Goal: Transaction & Acquisition: Purchase product/service

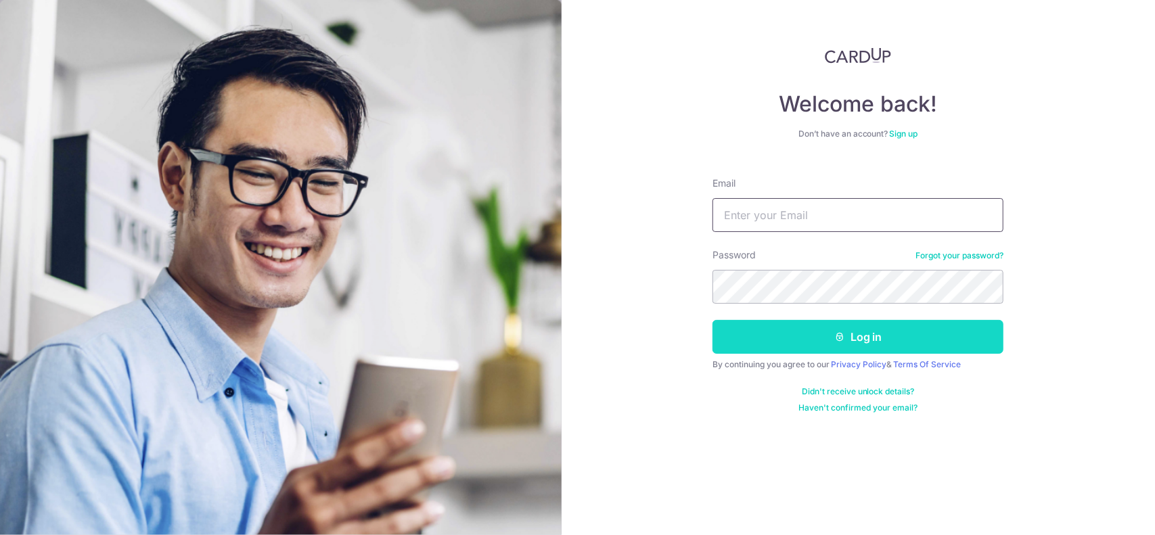
type input "[EMAIL_ADDRESS][DOMAIN_NAME]"
click at [815, 326] on button "Log in" at bounding box center [858, 337] width 291 height 34
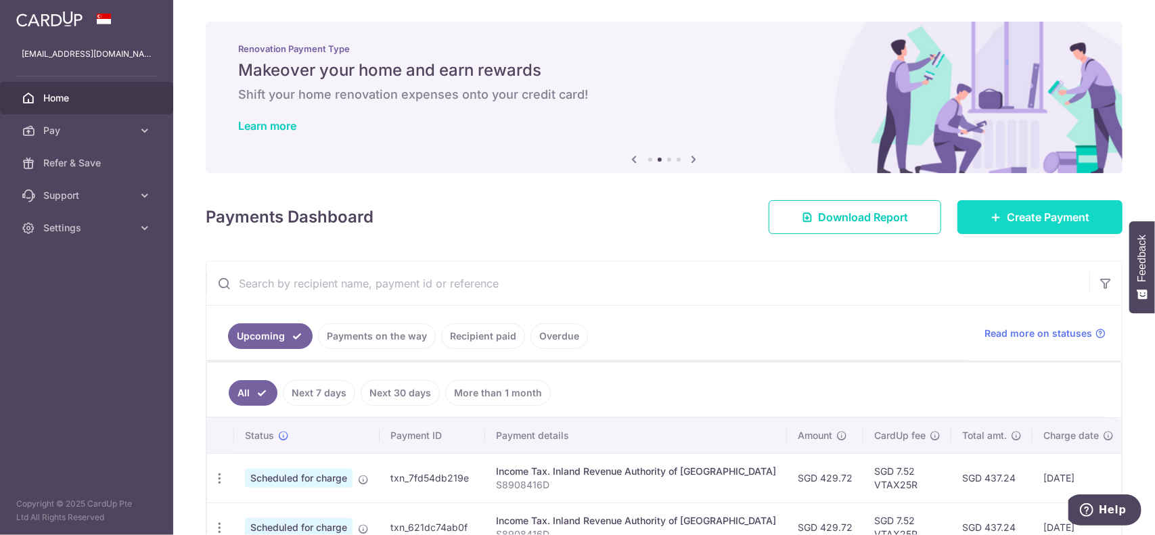
click at [1017, 221] on span "Create Payment" at bounding box center [1048, 217] width 83 height 16
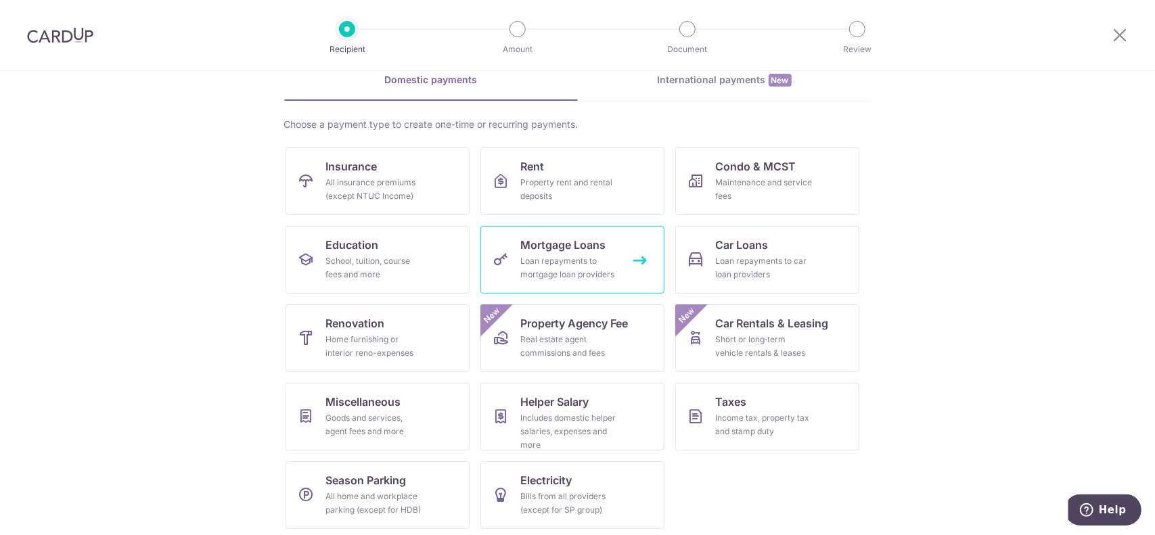
scroll to position [68, 0]
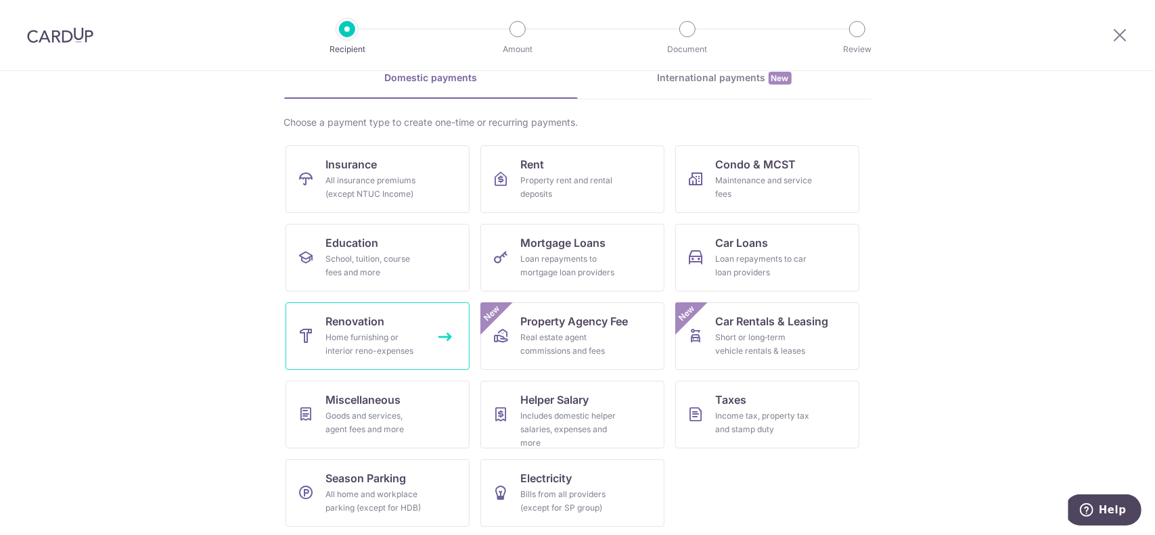
click at [397, 332] on div "Home furnishing or interior reno-expenses" at bounding box center [374, 344] width 97 height 27
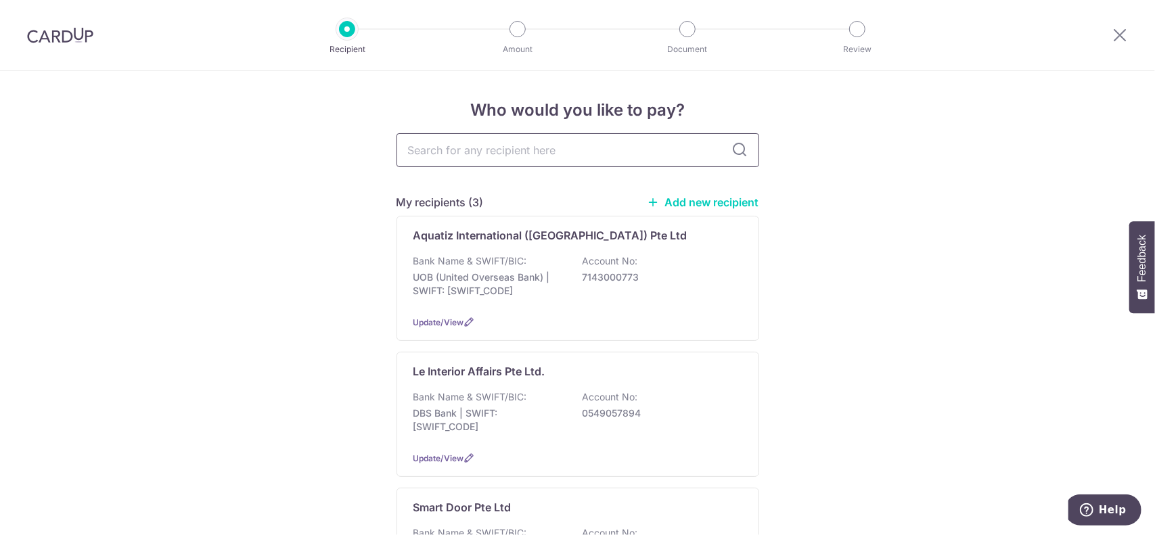
paste input "Paragraph Studio Pte. Ltd"
type input "Paragraph Studio Pte. Ltd"
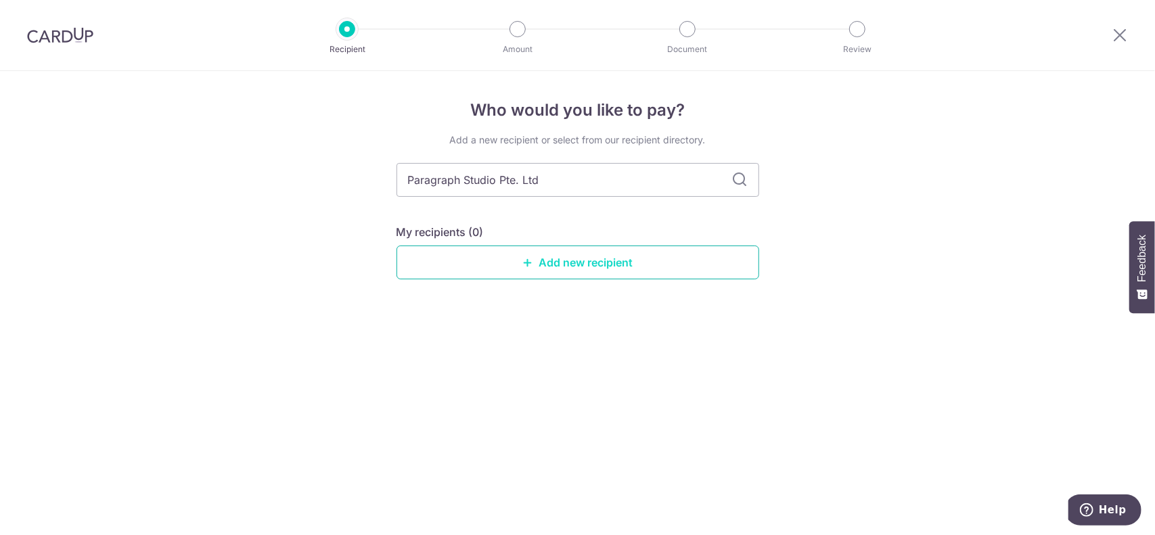
click at [622, 266] on link "Add new recipient" at bounding box center [578, 263] width 363 height 34
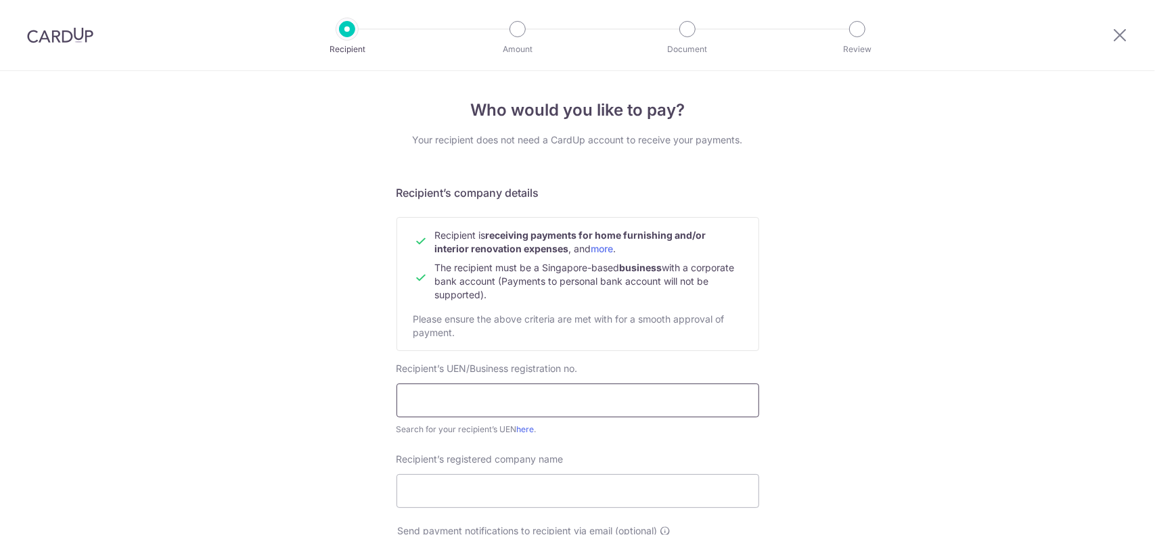
click at [490, 393] on input "text" at bounding box center [578, 401] width 363 height 34
paste input "202042371W"
type input "202042371W"
paste input "Paragraph Studio Pte. Ltd."
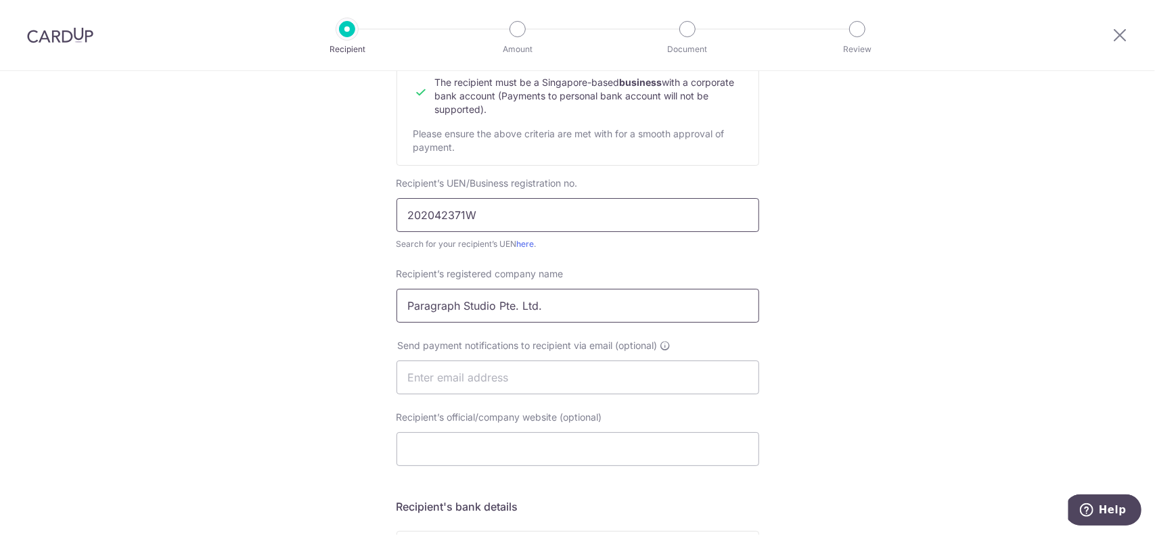
scroll to position [203, 0]
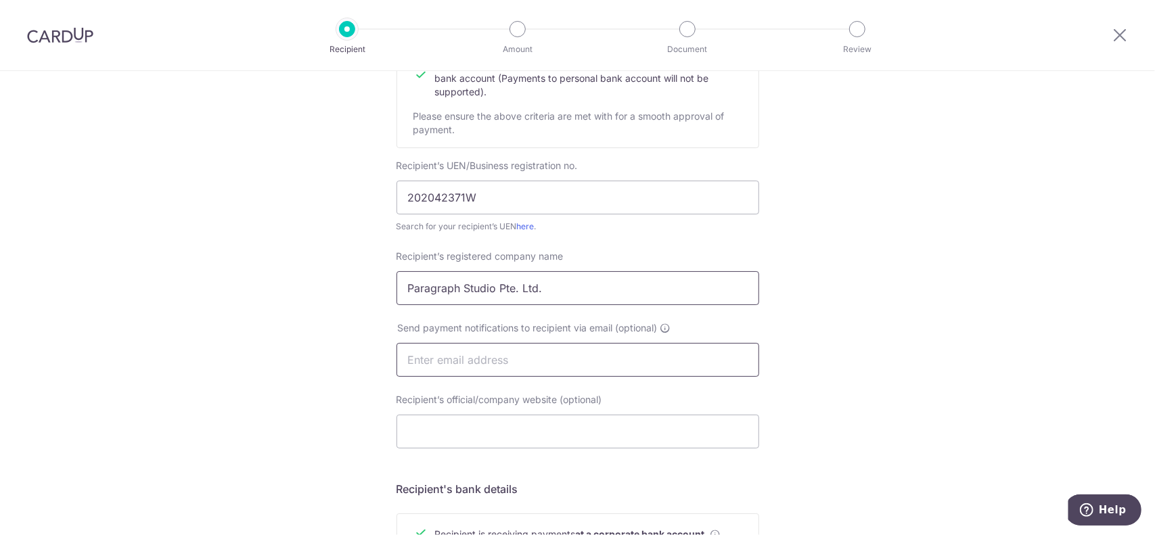
type input "Paragraph Studio Pte. Ltd."
click at [525, 365] on input "text" at bounding box center [578, 360] width 363 height 34
click at [303, 361] on div "Who would you like to pay? Your recipient does not need a CardUp account to rec…" at bounding box center [577, 377] width 1155 height 1018
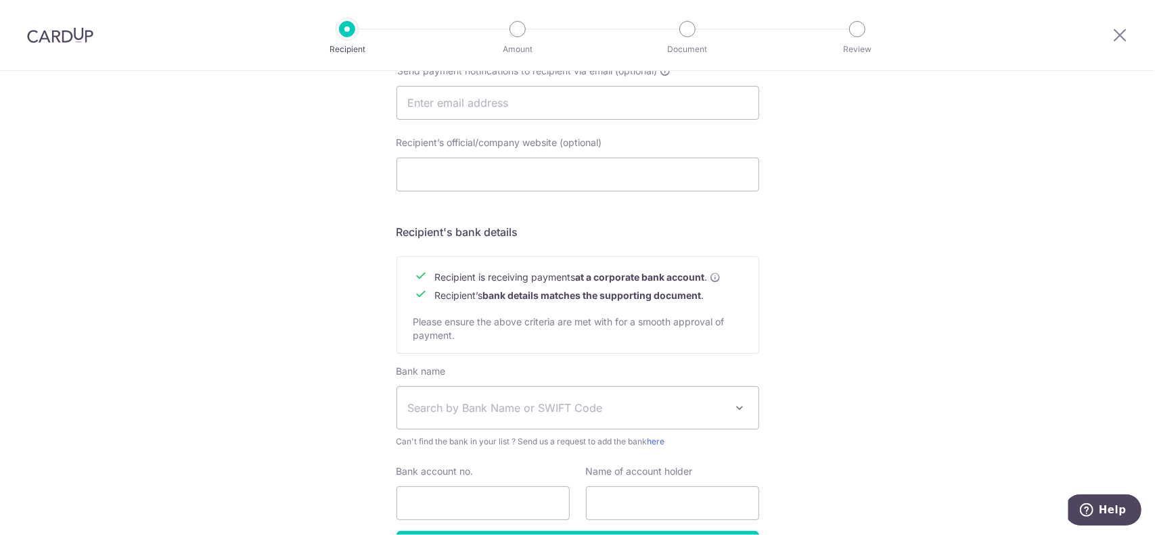
scroll to position [474, 0]
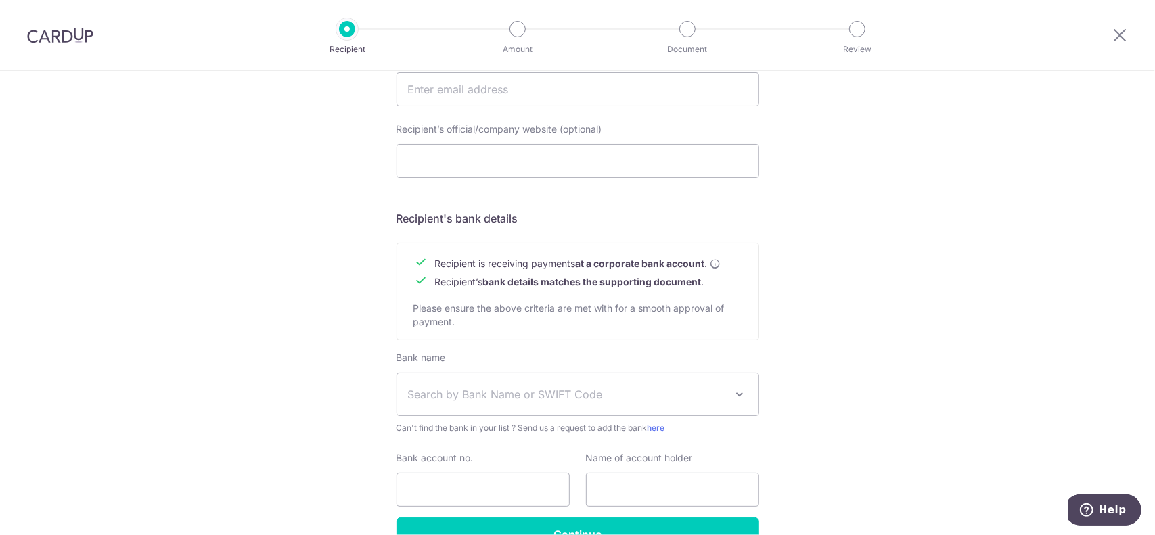
click at [480, 384] on span "Search by Bank Name or SWIFT Code" at bounding box center [577, 395] width 361 height 42
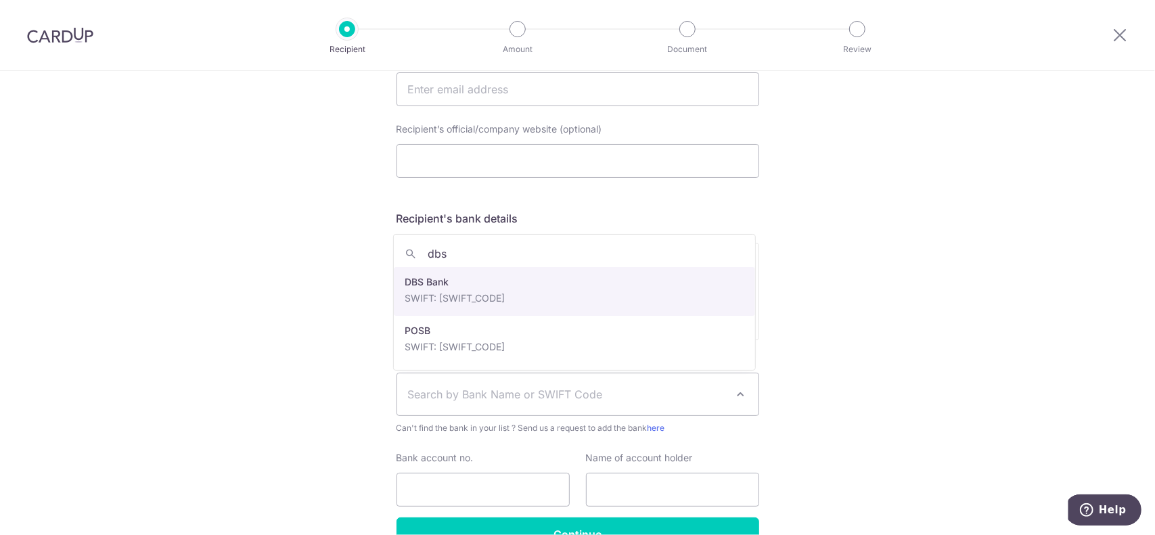
type input "dbs"
select select "6"
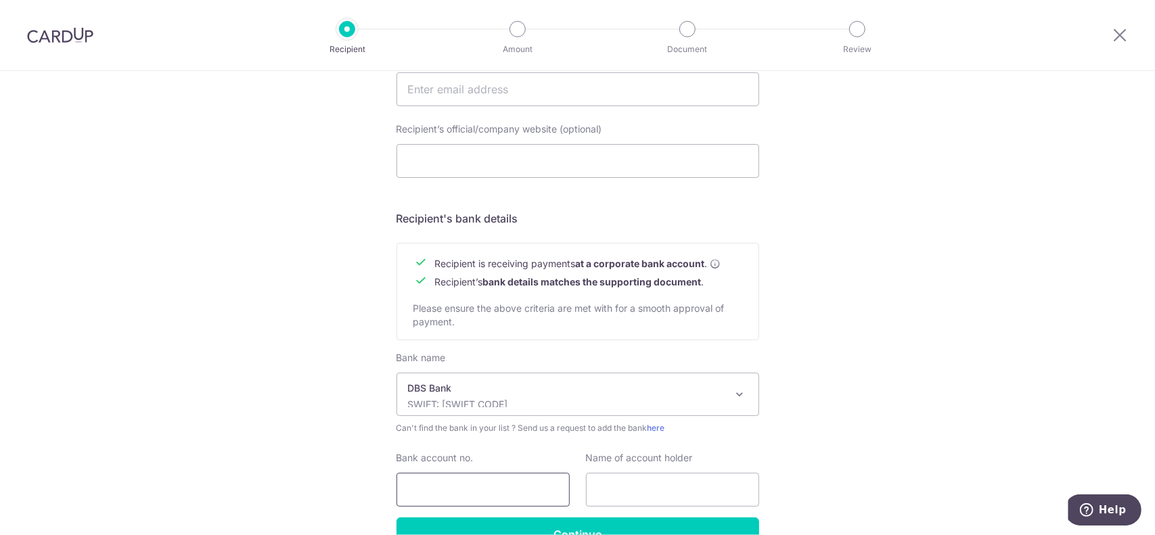
click at [457, 485] on input "Bank account no." at bounding box center [483, 490] width 173 height 34
click at [598, 489] on input "text" at bounding box center [672, 490] width 173 height 34
paste input "Paragraph Studio Pte. Ltd."
type input "Paragraph Studio Pte. Ltd."
click at [505, 497] on input "Bank account no." at bounding box center [483, 490] width 173 height 34
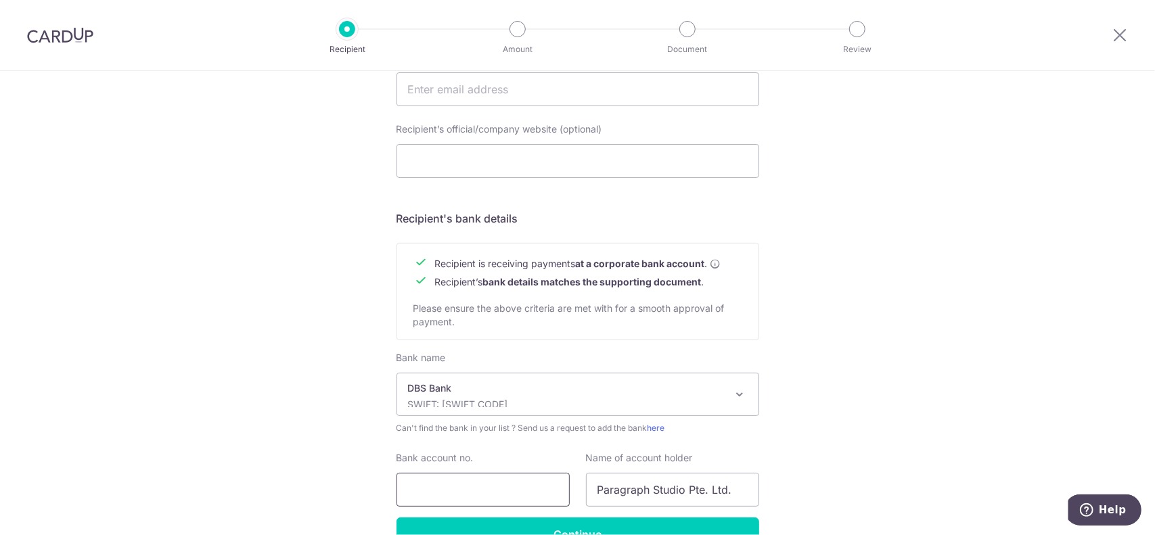
paste input "072-034715-3"
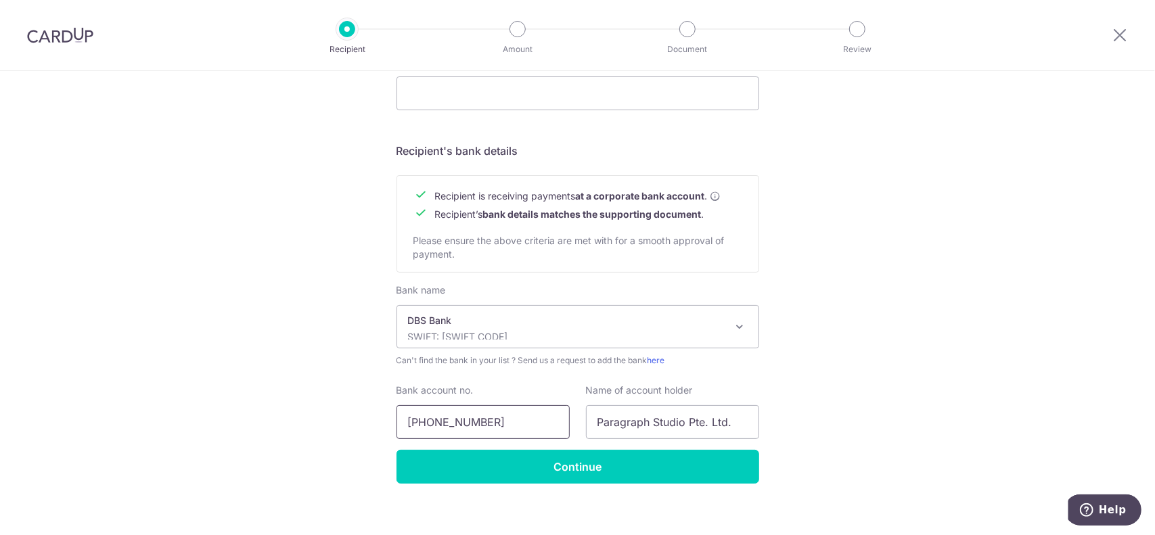
scroll to position [553, 0]
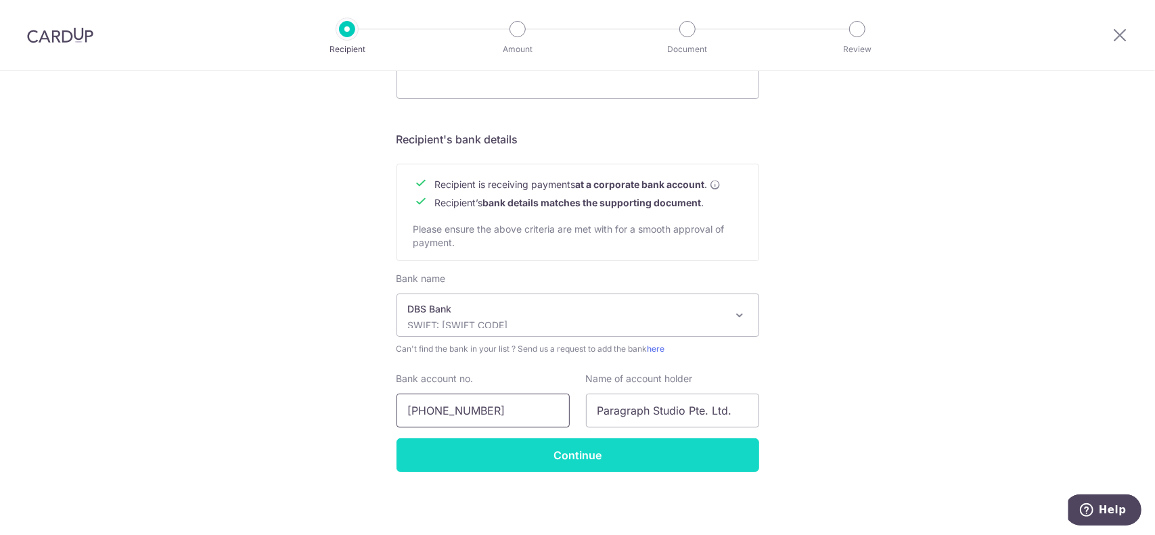
type input "072-034715-3"
click at [501, 458] on input "Continue" at bounding box center [578, 456] width 363 height 34
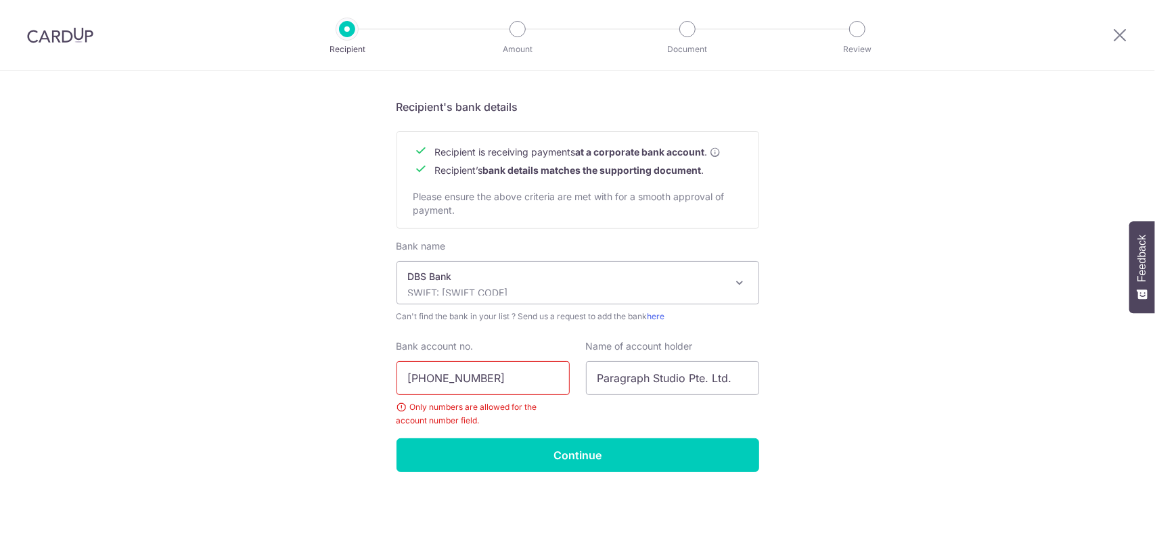
click at [428, 381] on input "072-034715-3" at bounding box center [483, 378] width 173 height 34
click at [467, 380] on input "072034715-3" at bounding box center [483, 378] width 173 height 34
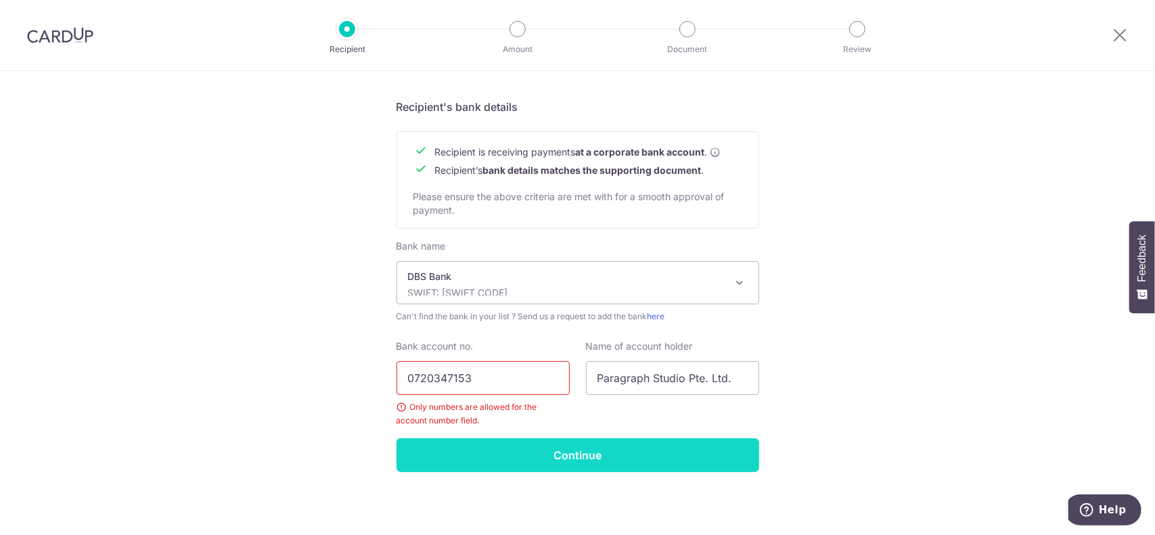
type input "0720347153"
click at [489, 457] on input "Continue" at bounding box center [578, 456] width 363 height 34
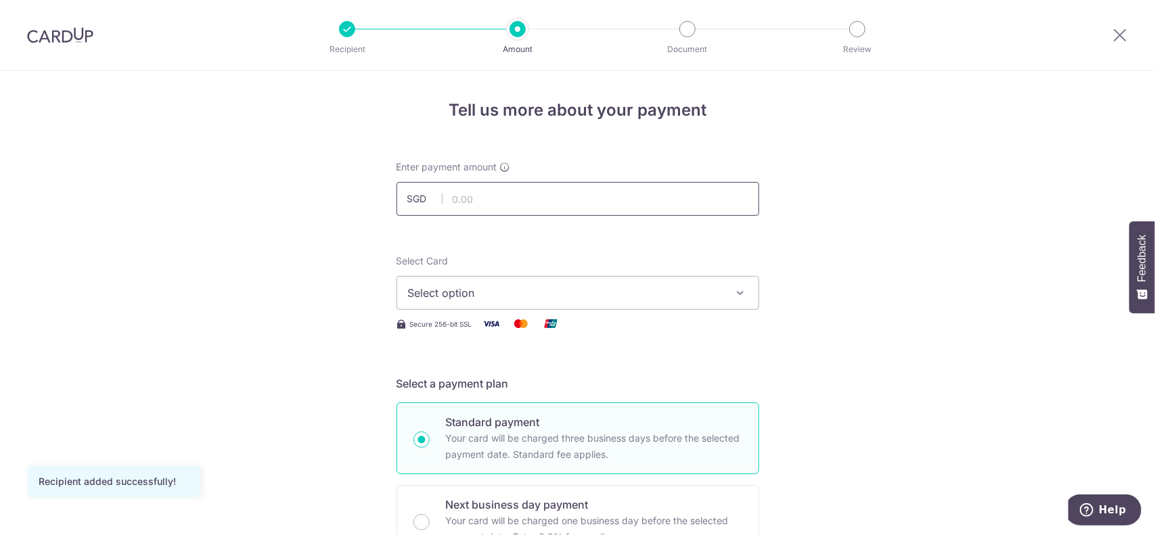
click at [488, 202] on input "text" at bounding box center [578, 199] width 363 height 34
paste input "56,271"
click at [503, 290] on span "Select option" at bounding box center [565, 293] width 315 height 16
type input "56,271.00"
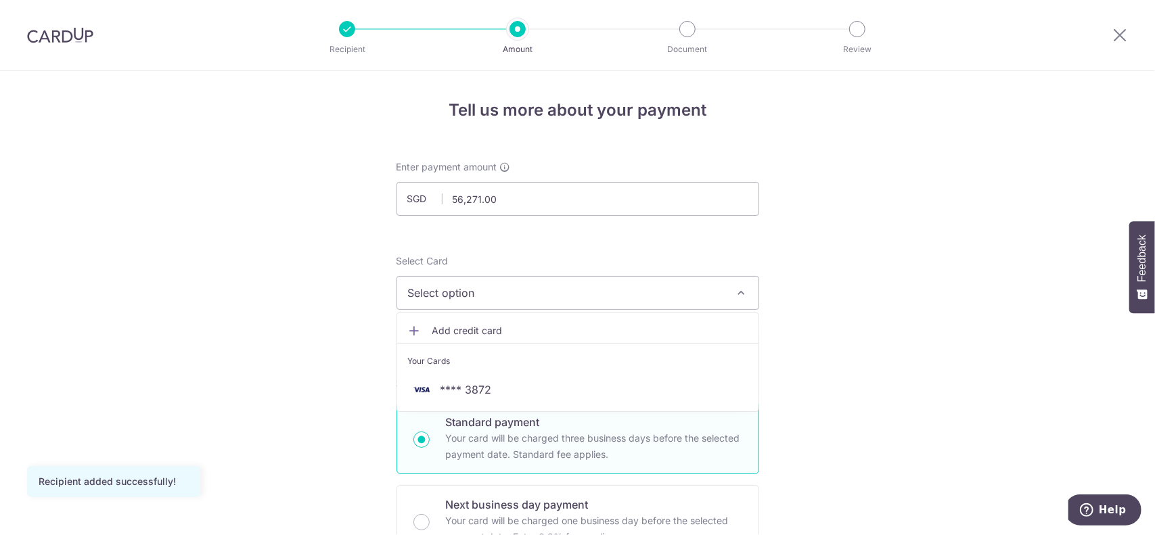
click at [483, 301] on button "Select option" at bounding box center [578, 293] width 363 height 34
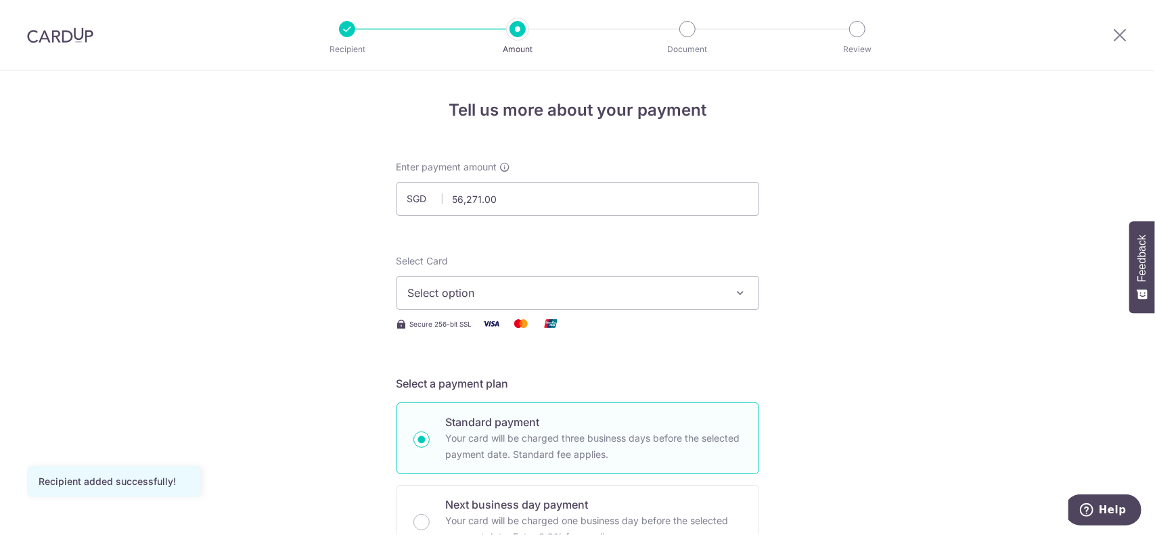
click at [616, 293] on span "Select option" at bounding box center [565, 293] width 315 height 16
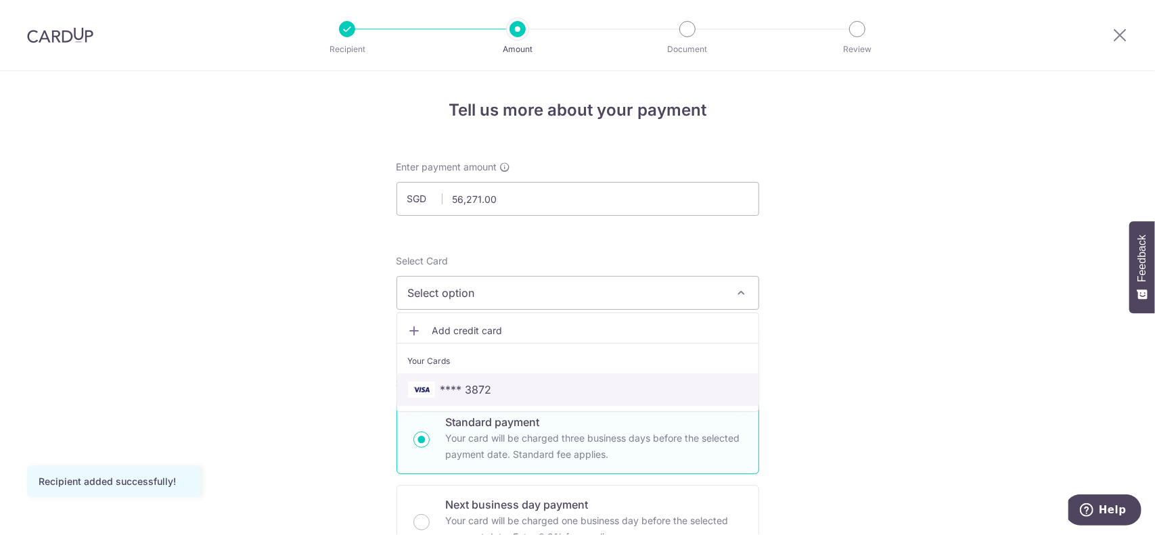
click at [473, 380] on link "**** 3872" at bounding box center [577, 390] width 361 height 32
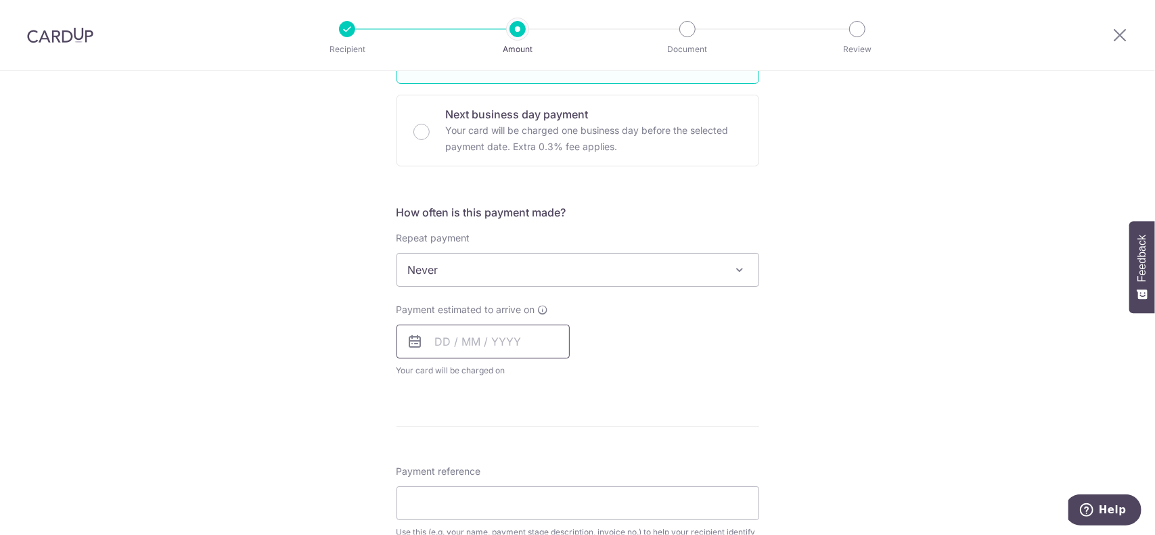
scroll to position [406, 0]
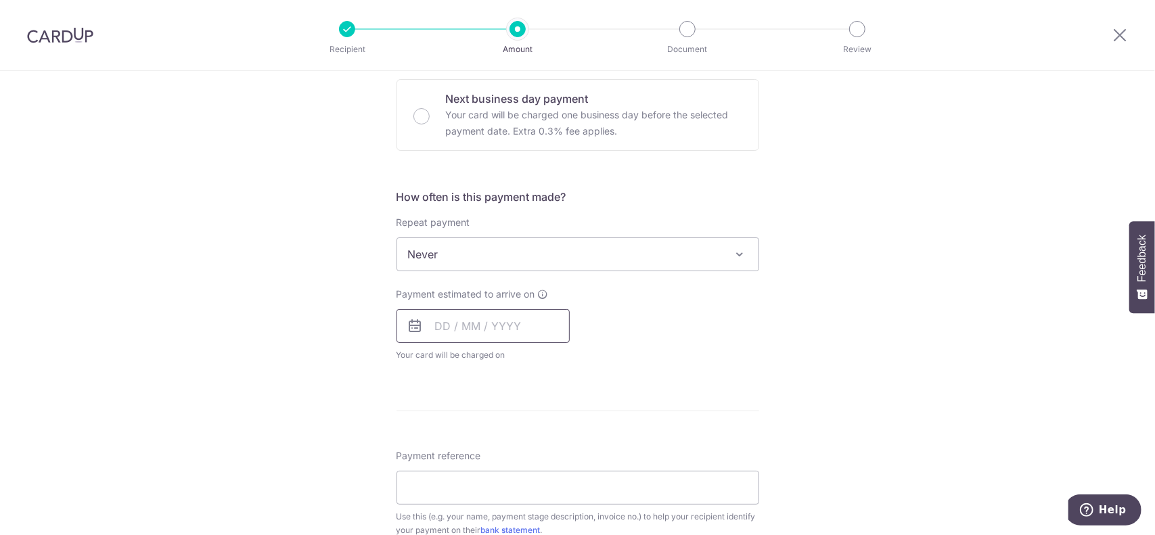
click at [434, 325] on input "text" at bounding box center [483, 326] width 173 height 34
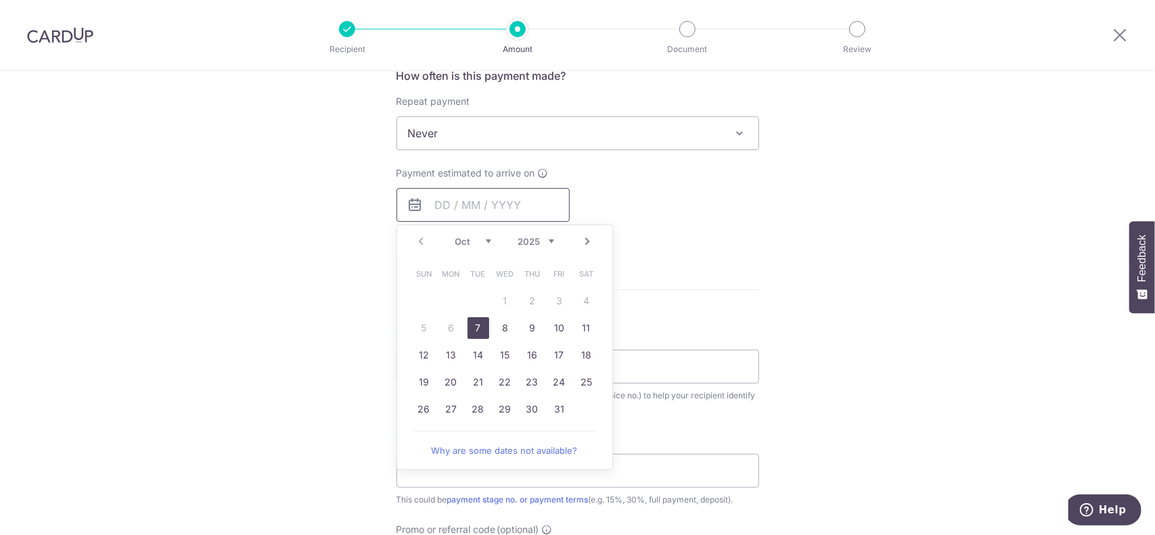
scroll to position [541, 0]
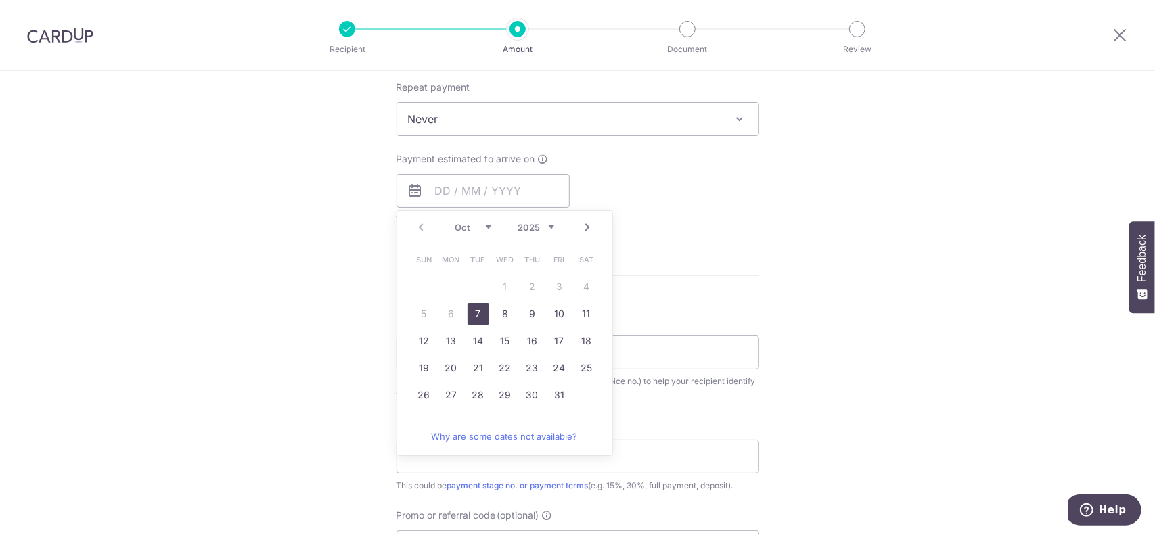
click at [474, 318] on link "7" at bounding box center [479, 314] width 22 height 22
type input "[DATE]"
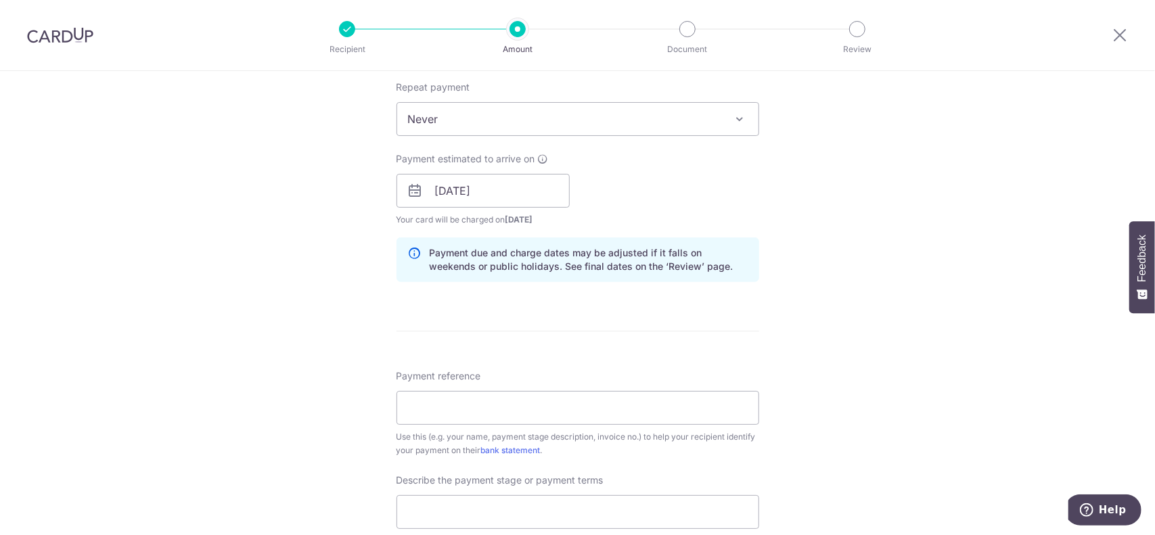
click at [329, 288] on div "Tell us more about your payment Enter payment amount SGD 56,271.00 56271.00 Rec…" at bounding box center [577, 215] width 1155 height 1370
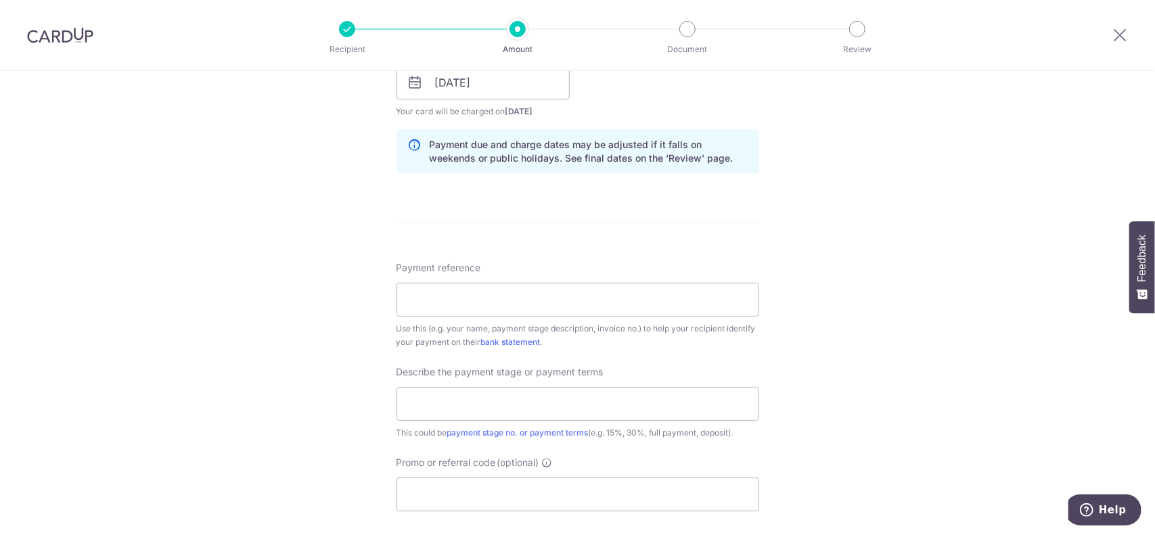
scroll to position [677, 0]
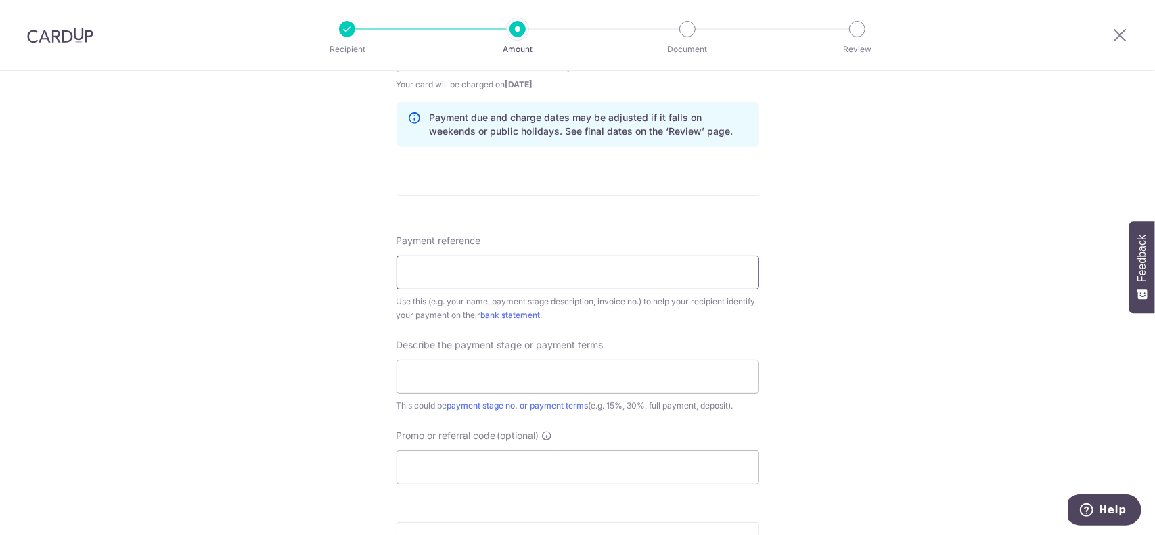
click at [508, 279] on input "Payment reference" at bounding box center [578, 273] width 363 height 34
paste input "Deposit of the Total Contract Sum ("
type input "Deposit of the Total Contract Sum ("
click at [580, 267] on input "Deposit of the Total Contract Sum (" at bounding box center [578, 273] width 363 height 34
paste input "RE-250926"
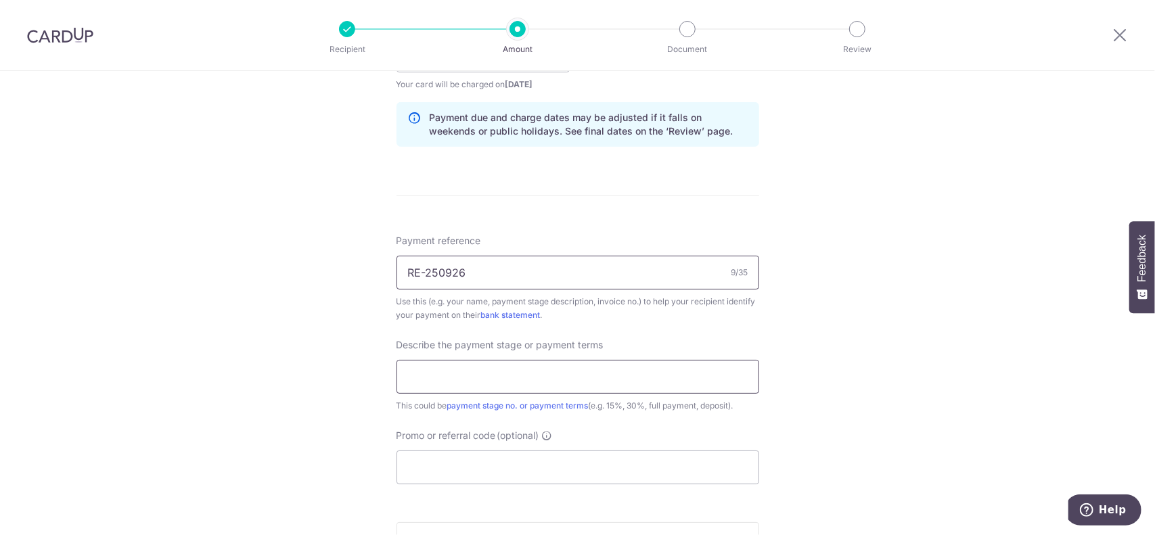
type input "RE-250926"
click at [519, 377] on input "text" at bounding box center [578, 377] width 363 height 34
paste input "Deposit of the Total Contract Sum"
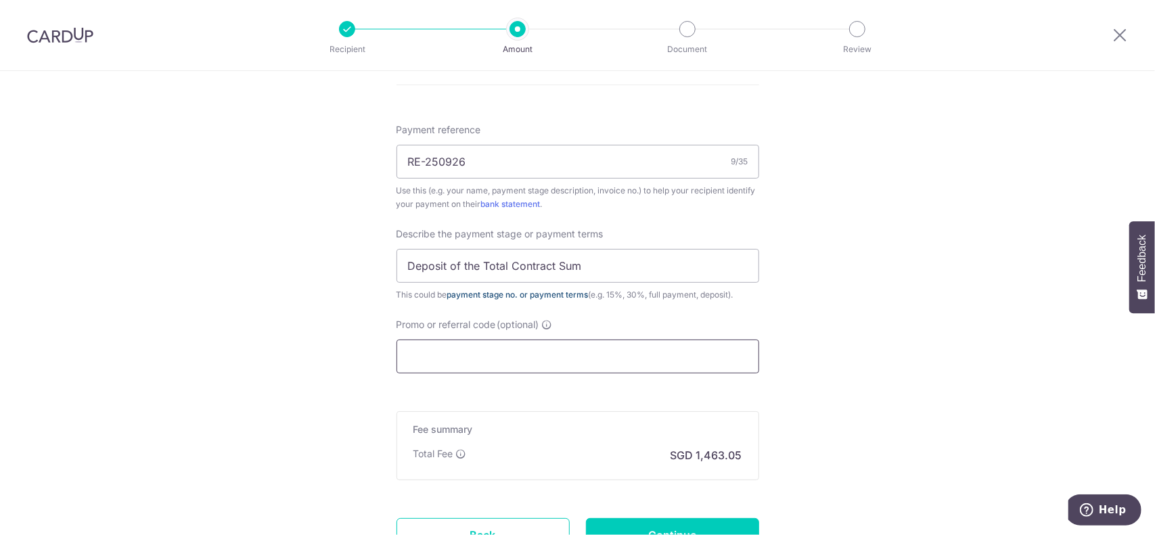
scroll to position [812, 0]
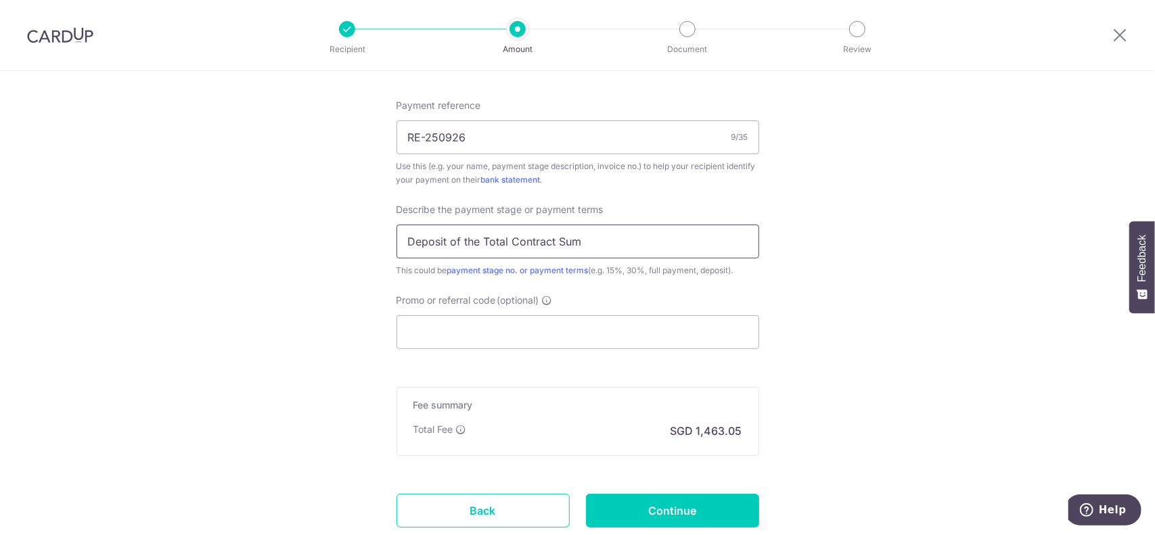
click at [589, 246] on input "Deposit of the Total Contract Sum" at bounding box center [578, 242] width 363 height 34
paste input "("
type input "Deposit of the Total Contract Sum"
click at [453, 342] on input "Promo or referral code (optional)" at bounding box center [578, 332] width 363 height 34
paste input "RENO25ONE"
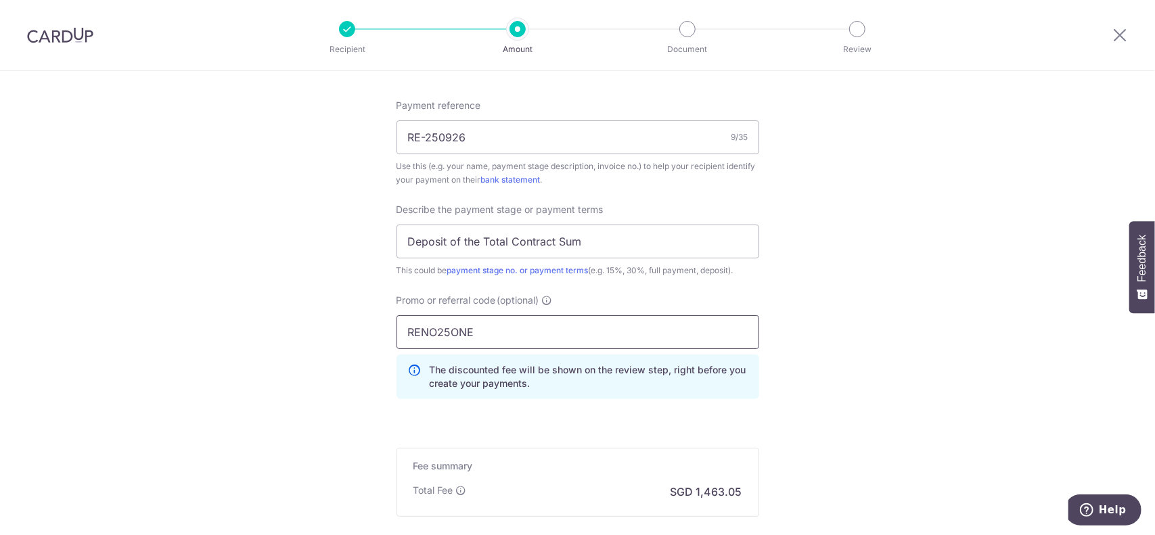
type input "RENO25ONE"
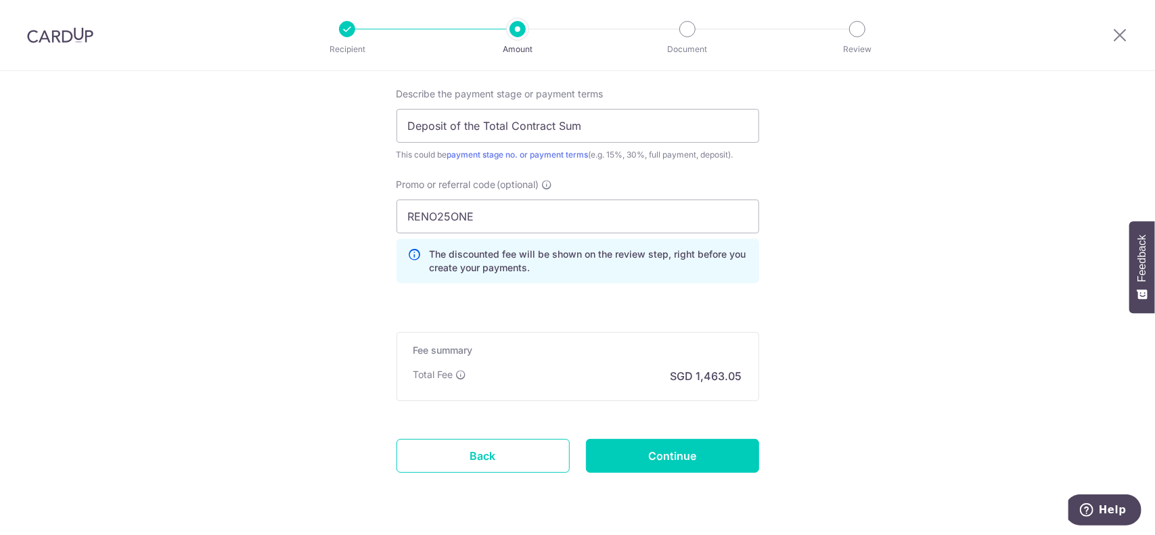
scroll to position [963, 0]
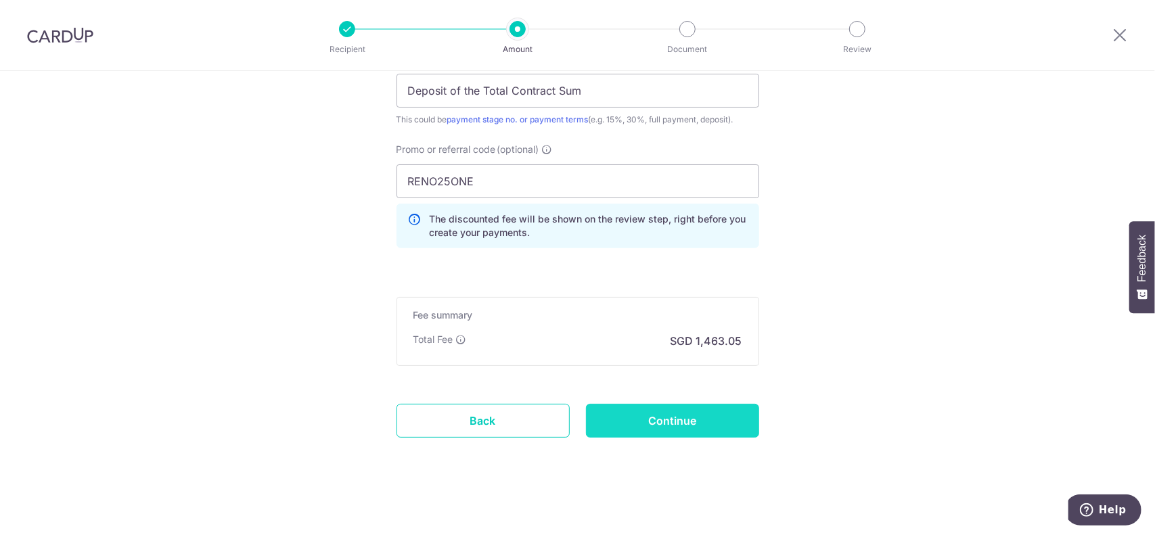
click at [690, 418] on input "Continue" at bounding box center [672, 421] width 173 height 34
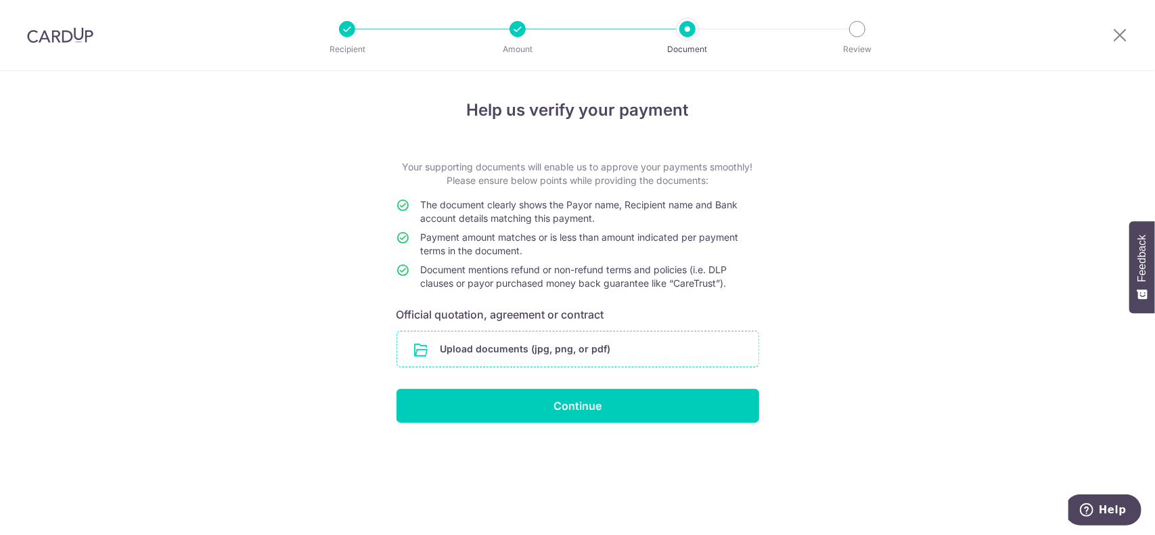
click at [551, 355] on input "file" at bounding box center [577, 349] width 361 height 35
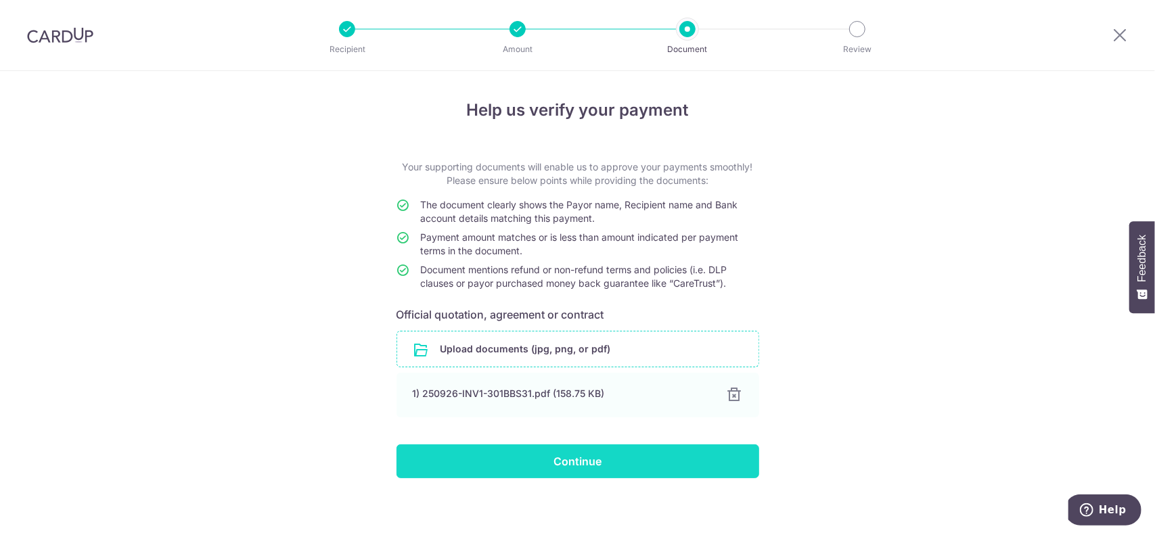
click at [562, 464] on input "Continue" at bounding box center [578, 462] width 363 height 34
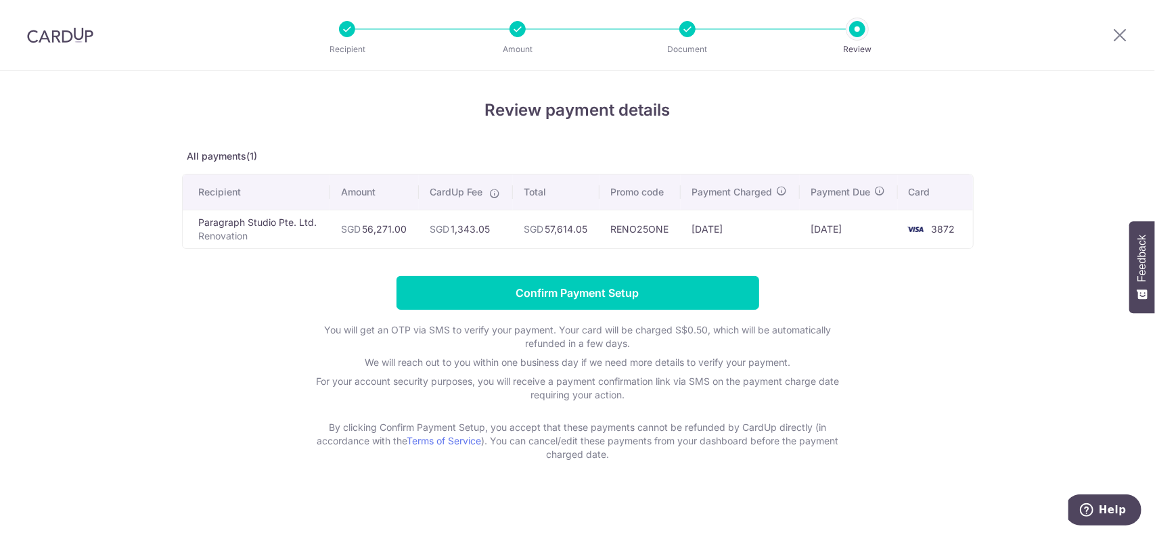
drag, startPoint x: 431, startPoint y: 229, endPoint x: 495, endPoint y: 235, distance: 64.5
click at [495, 235] on td "SGD 1,343.05" at bounding box center [465, 229] width 93 height 39
click at [463, 231] on td "SGD 1,343.05" at bounding box center [465, 229] width 93 height 39
drag, startPoint x: 433, startPoint y: 223, endPoint x: 487, endPoint y: 224, distance: 54.1
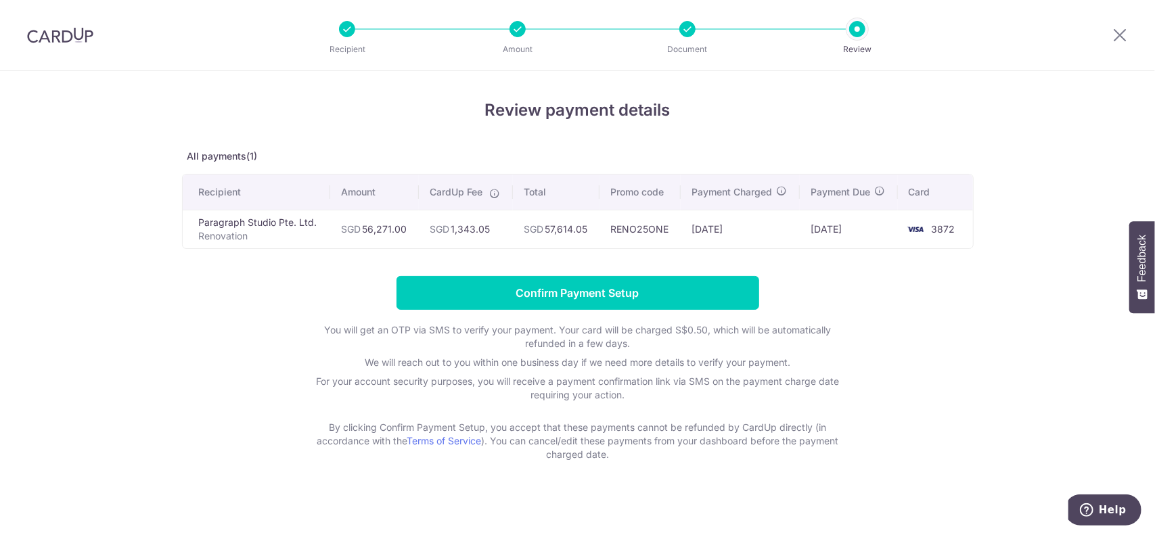
click at [487, 224] on td "SGD 1,343.05" at bounding box center [465, 229] width 93 height 39
drag, startPoint x: 487, startPoint y: 224, endPoint x: 441, endPoint y: 227, distance: 46.8
click at [441, 227] on td "SGD 1,343.05" at bounding box center [465, 229] width 93 height 39
click at [441, 227] on span "SGD" at bounding box center [440, 229] width 20 height 12
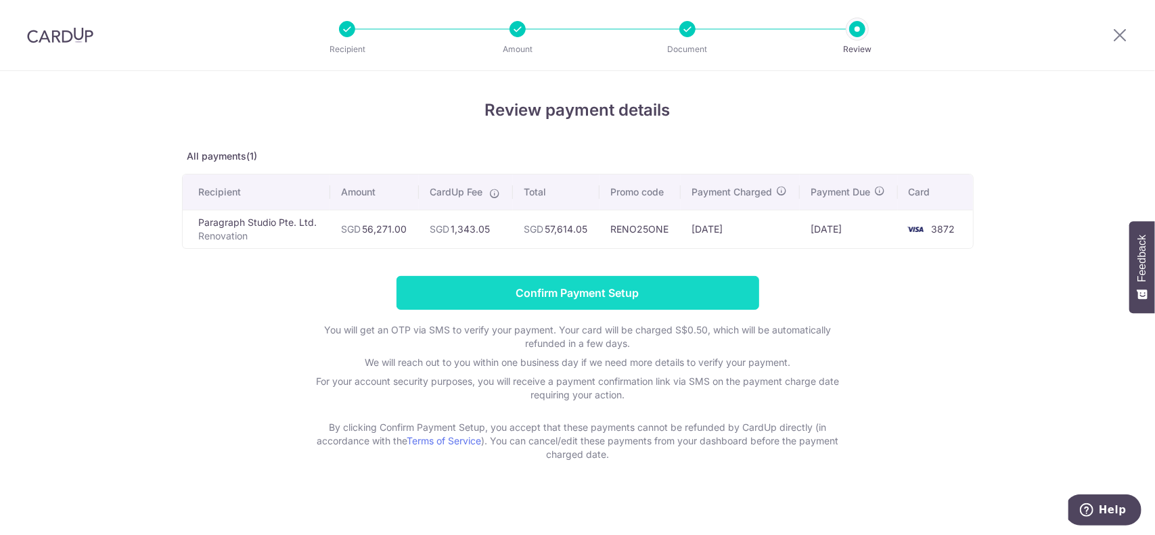
click at [474, 290] on input "Confirm Payment Setup" at bounding box center [578, 293] width 363 height 34
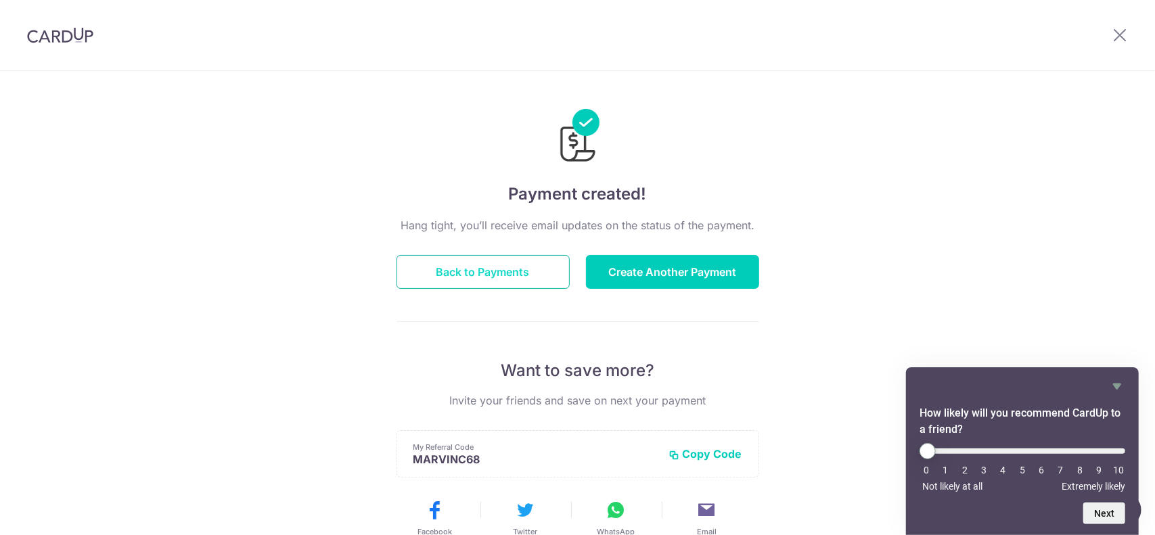
click at [497, 281] on button "Back to Payments" at bounding box center [483, 272] width 173 height 34
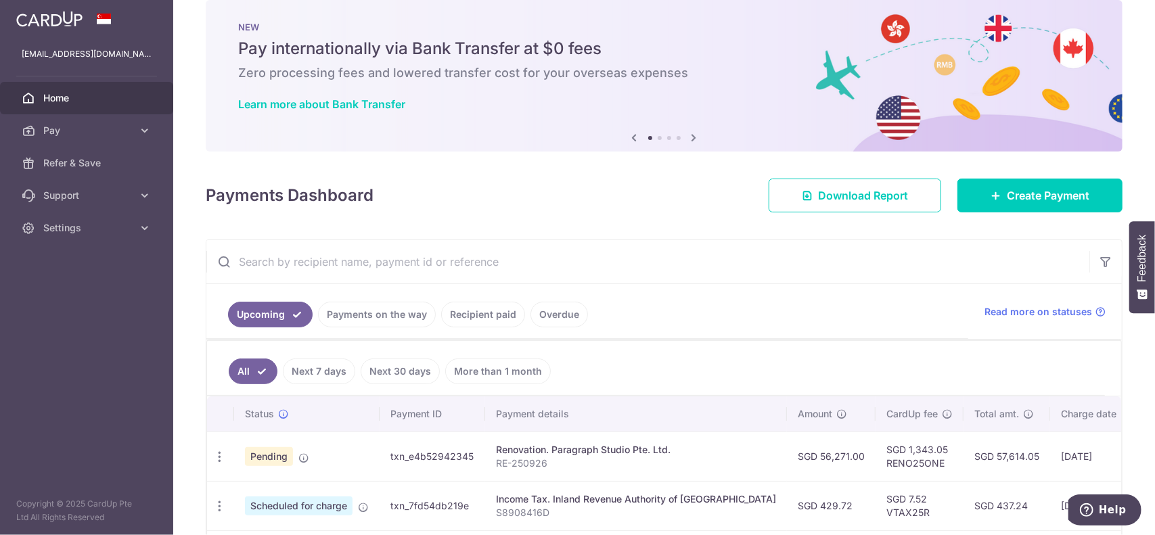
scroll to position [203, 0]
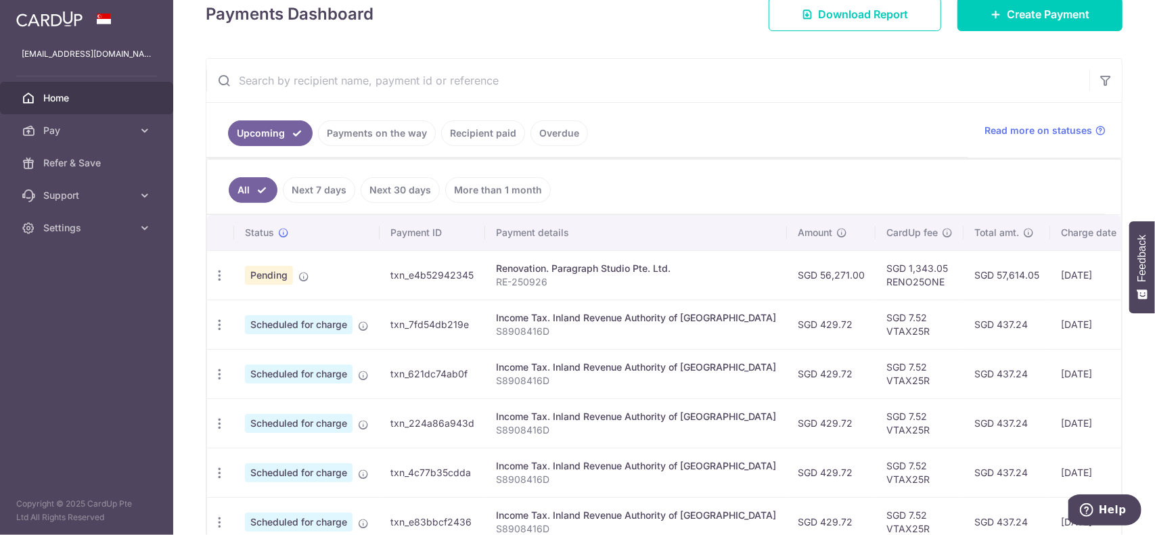
click at [969, 271] on td "SGD 57,614.05" at bounding box center [1007, 274] width 87 height 49
click at [1050, 271] on td "[DATE]" at bounding box center [1096, 274] width 92 height 49
drag, startPoint x: 1017, startPoint y: 265, endPoint x: 1043, endPoint y: 270, distance: 26.8
click at [1050, 270] on td "[DATE]" at bounding box center [1096, 274] width 92 height 49
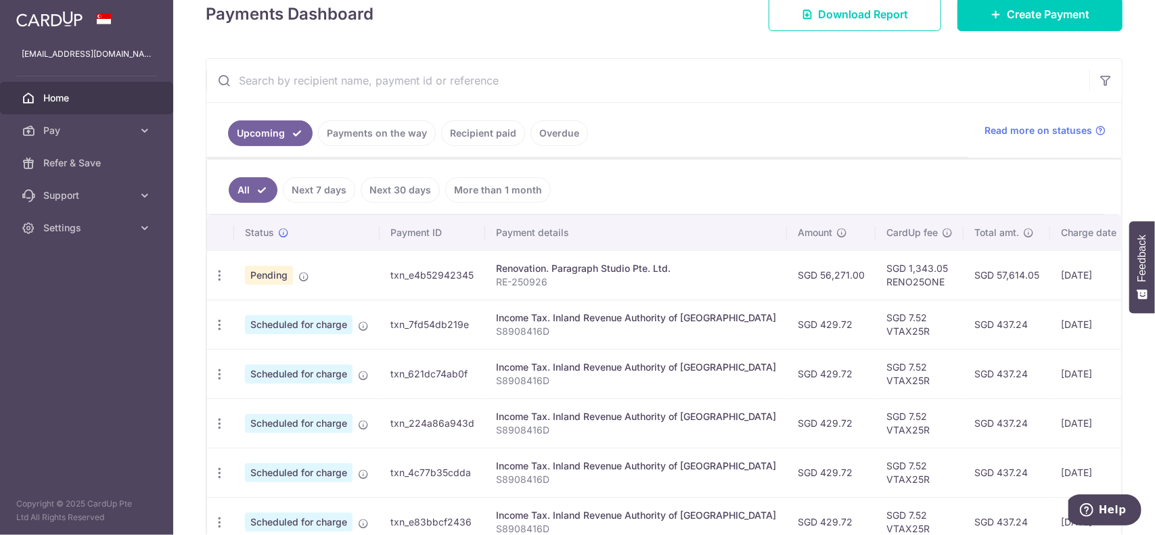
drag, startPoint x: 947, startPoint y: 270, endPoint x: 987, endPoint y: 271, distance: 39.3
click at [987, 271] on td "SGD 57,614.05" at bounding box center [1007, 274] width 87 height 49
copy td "57,614.05"
click at [585, 285] on p "RE-250926" at bounding box center [636, 282] width 280 height 14
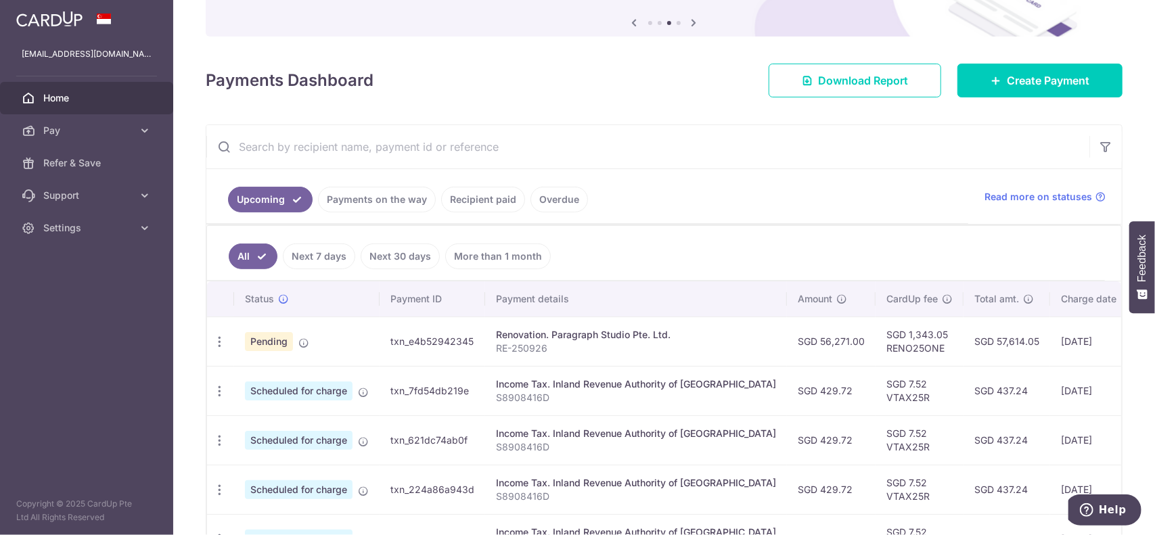
scroll to position [128, 0]
